Goal: Task Accomplishment & Management: Manage account settings

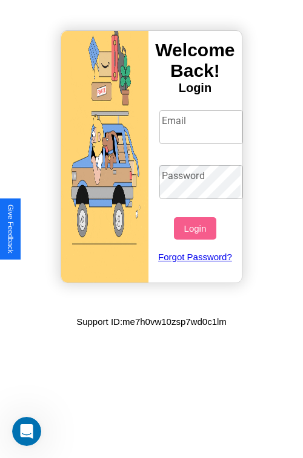
click at [202, 127] on input "Email" at bounding box center [201, 127] width 84 height 34
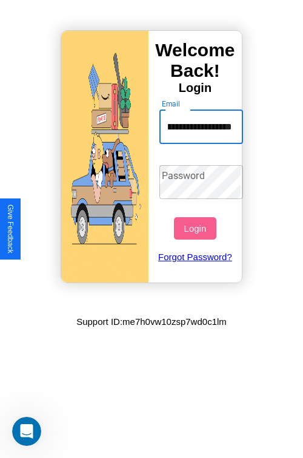
scroll to position [0, 45]
type input "**********"
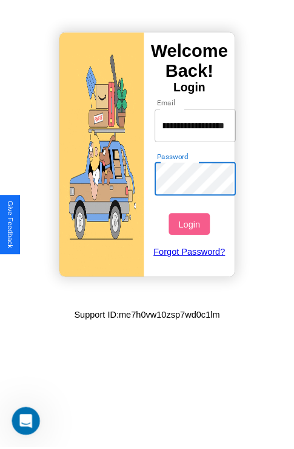
scroll to position [0, 0]
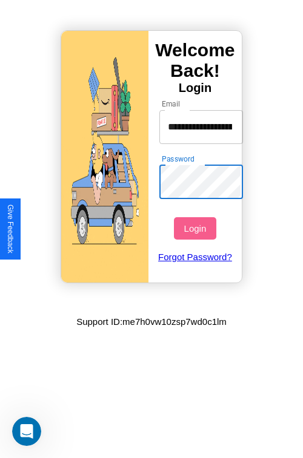
click at [196, 228] on button "Login" at bounding box center [195, 228] width 42 height 22
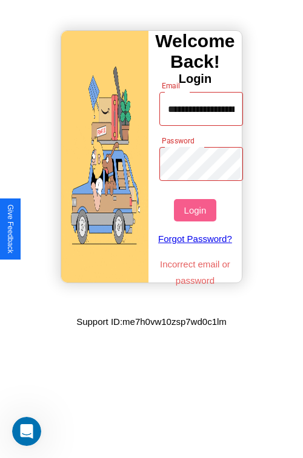
click at [196, 210] on button "Login" at bounding box center [195, 210] width 42 height 22
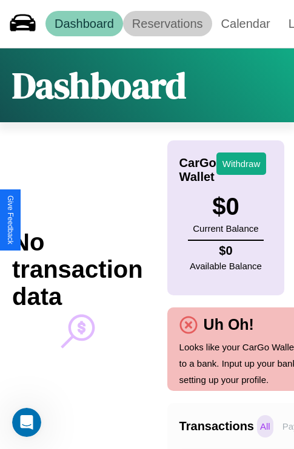
click at [167, 24] on link "Reservations" at bounding box center [167, 23] width 89 height 25
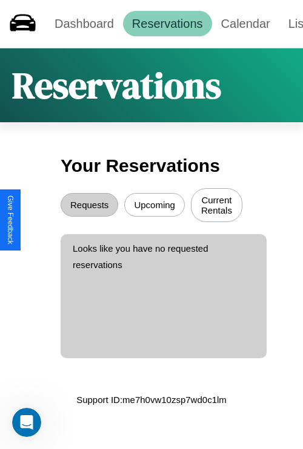
click at [154, 207] on button "Upcoming" at bounding box center [154, 205] width 61 height 24
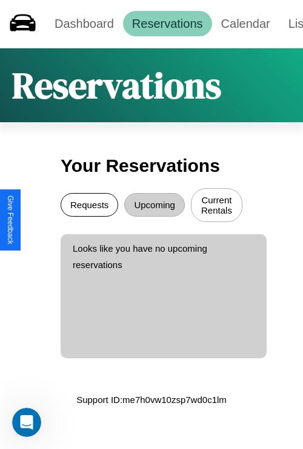
click at [89, 207] on button "Requests" at bounding box center [90, 205] width 58 height 24
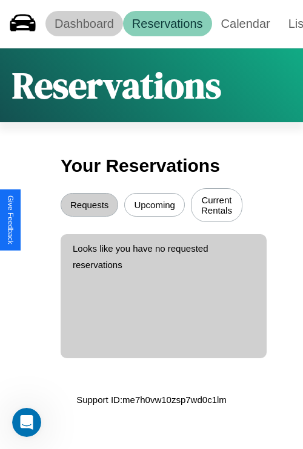
click at [84, 24] on link "Dashboard" at bounding box center [84, 23] width 78 height 25
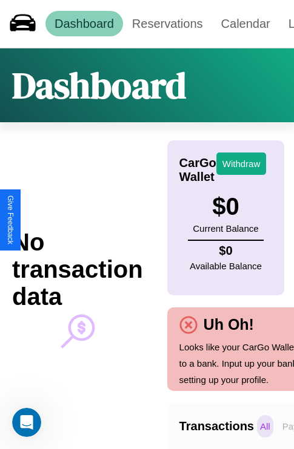
scroll to position [0, 86]
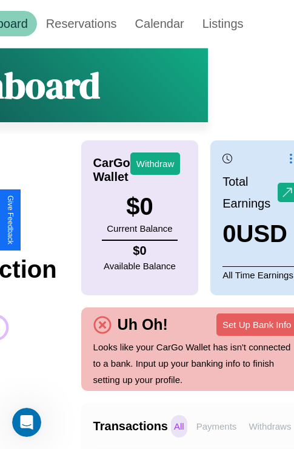
click at [269, 426] on p "Withdraws" at bounding box center [269, 426] width 48 height 22
click at [216, 426] on p "Payments" at bounding box center [216, 426] width 47 height 22
click at [269, 426] on p "Withdraws" at bounding box center [269, 426] width 48 height 22
